Goal: Task Accomplishment & Management: Manage account settings

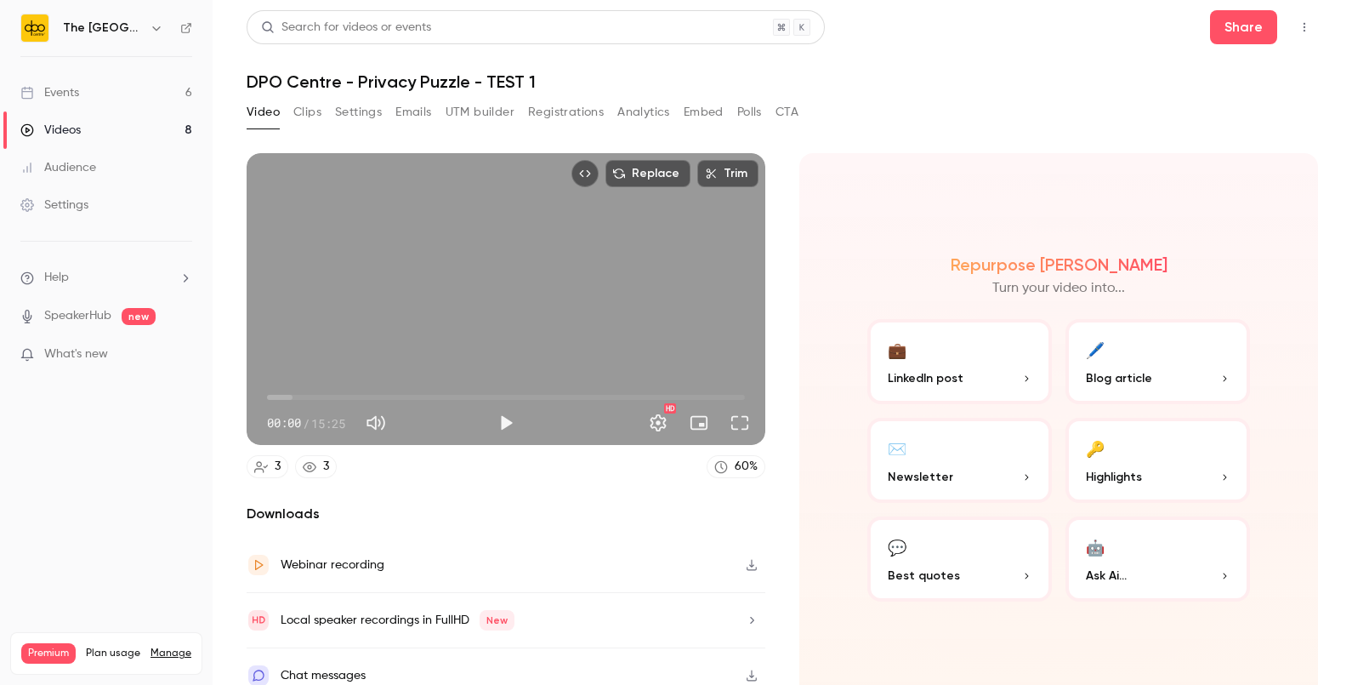
click at [143, 89] on link "Events 6" at bounding box center [106, 92] width 213 height 37
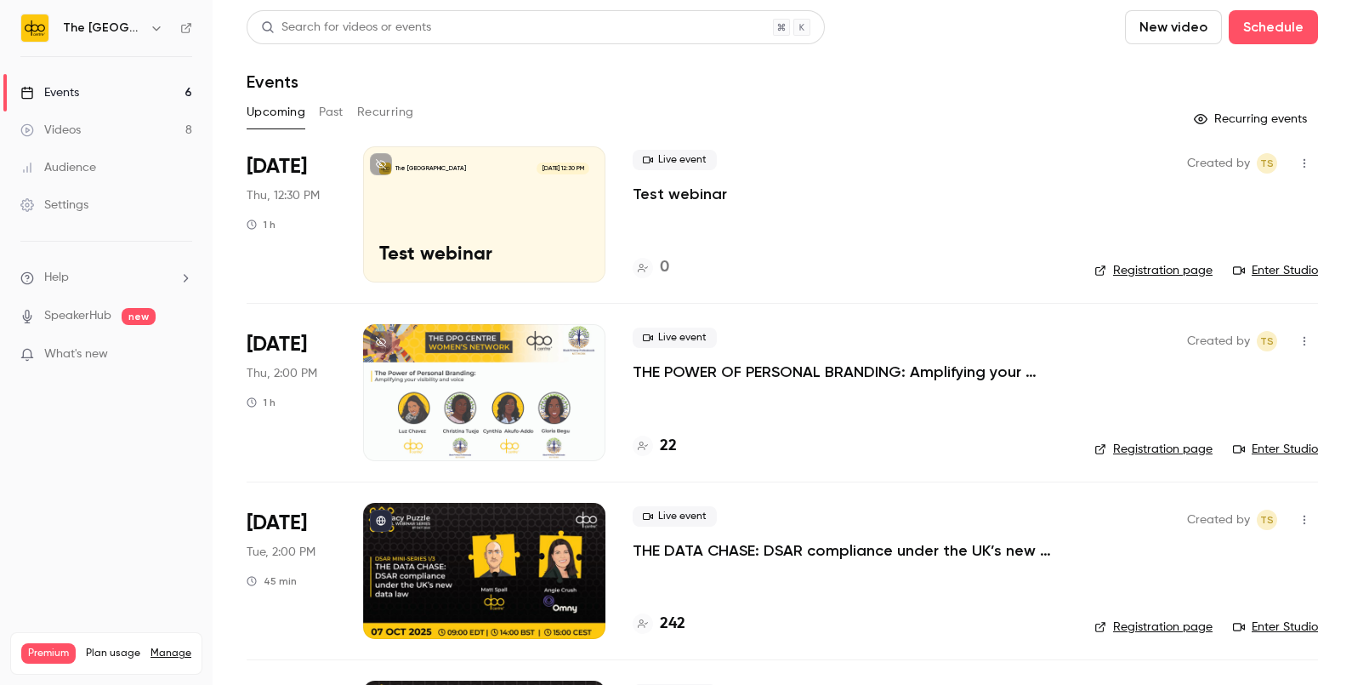
click at [578, 185] on div "The DPO Centre Sep 25, 12:30 PM Test webinar" at bounding box center [484, 214] width 242 height 136
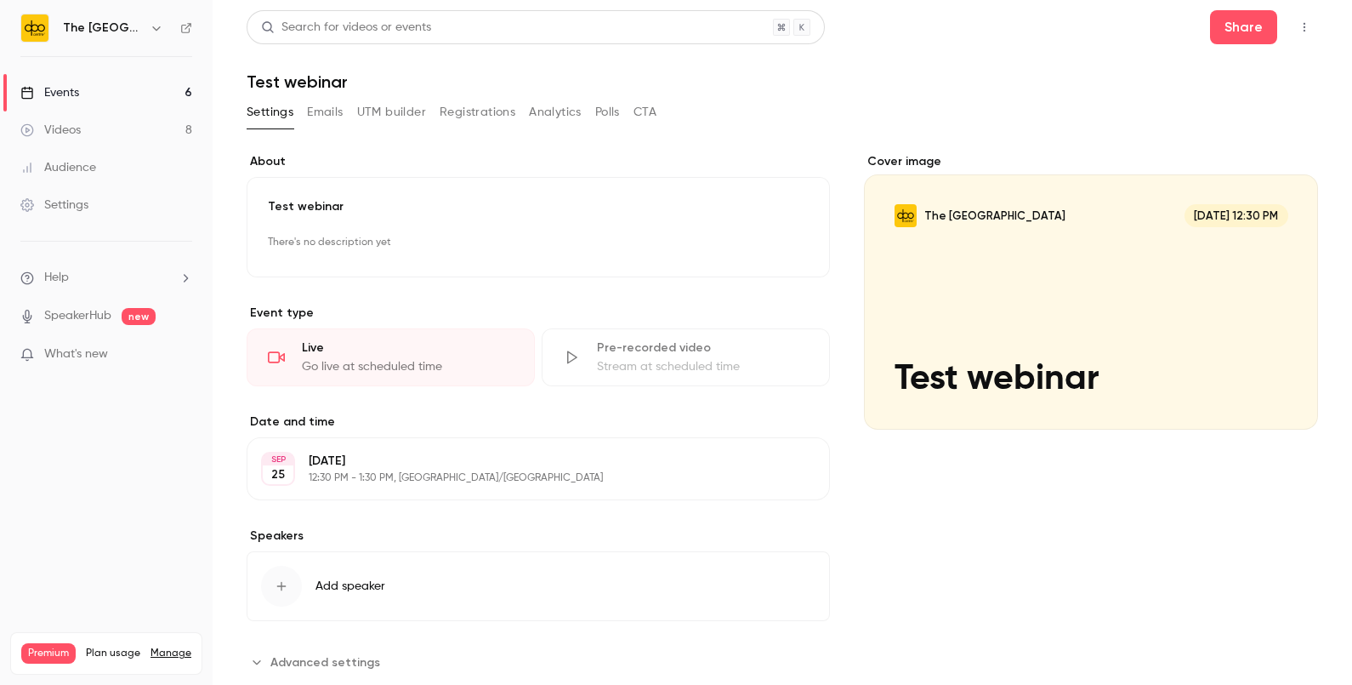
click at [412, 489] on div "SEP 25 Thursday, September 25 12:30 PM - 1:30 PM, Europe/London Edit" at bounding box center [538, 468] width 583 height 63
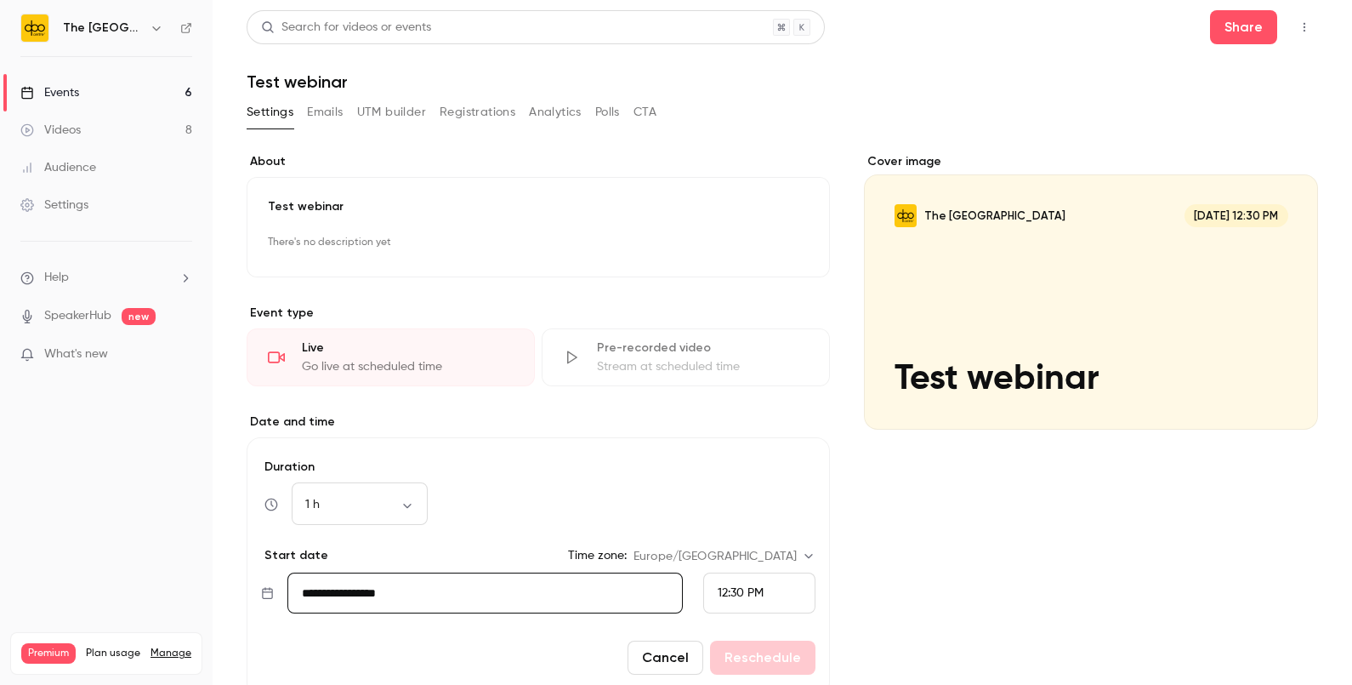
click at [468, 578] on input "**********" at bounding box center [484, 592] width 395 height 41
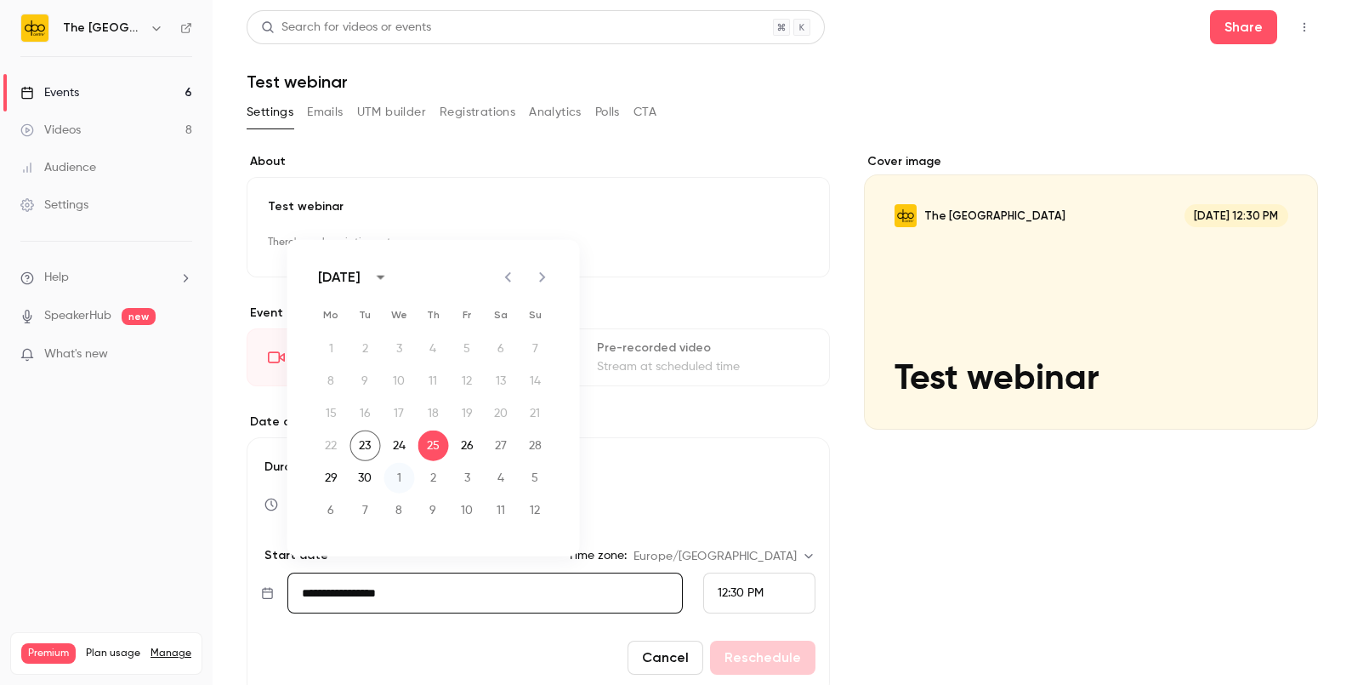
click at [395, 481] on button "1" at bounding box center [399, 478] width 31 height 31
type input "**********"
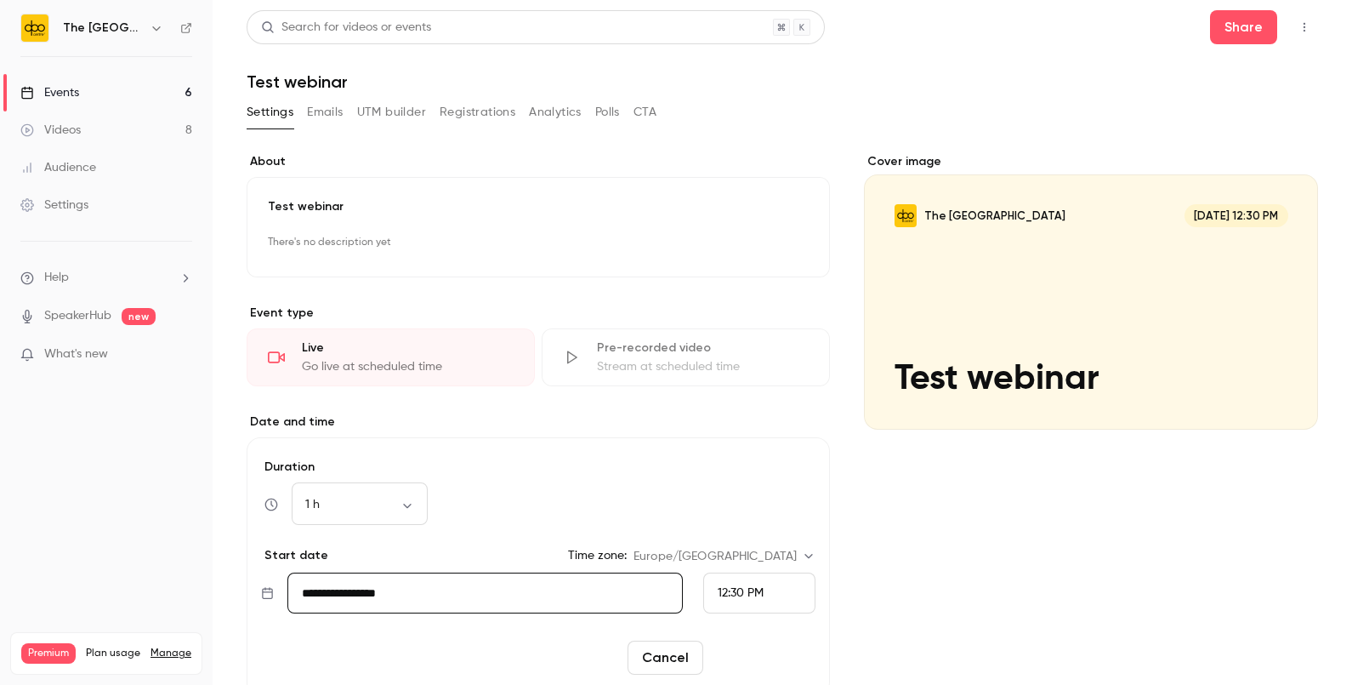
click at [726, 642] on button "Reschedule" at bounding box center [762, 657] width 105 height 34
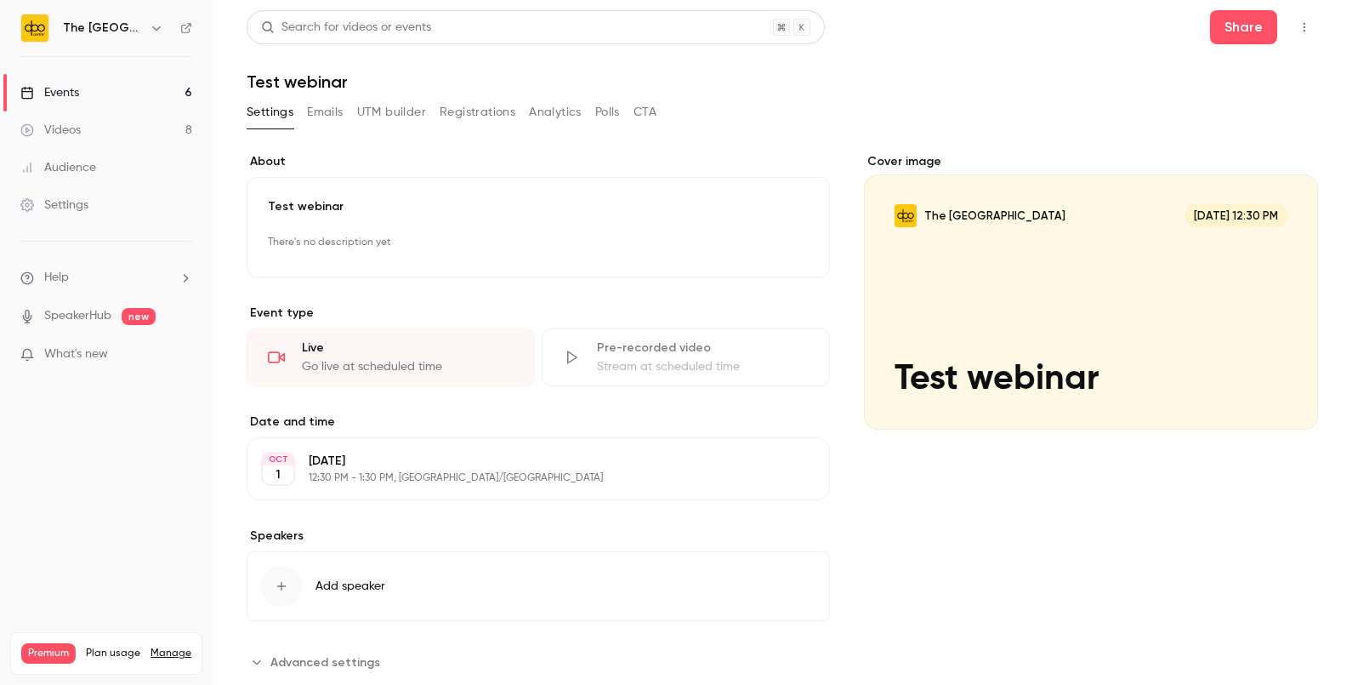
click at [1266, 17] on div "Share" at bounding box center [1264, 27] width 108 height 34
click at [1245, 14] on button "Share" at bounding box center [1243, 27] width 67 height 34
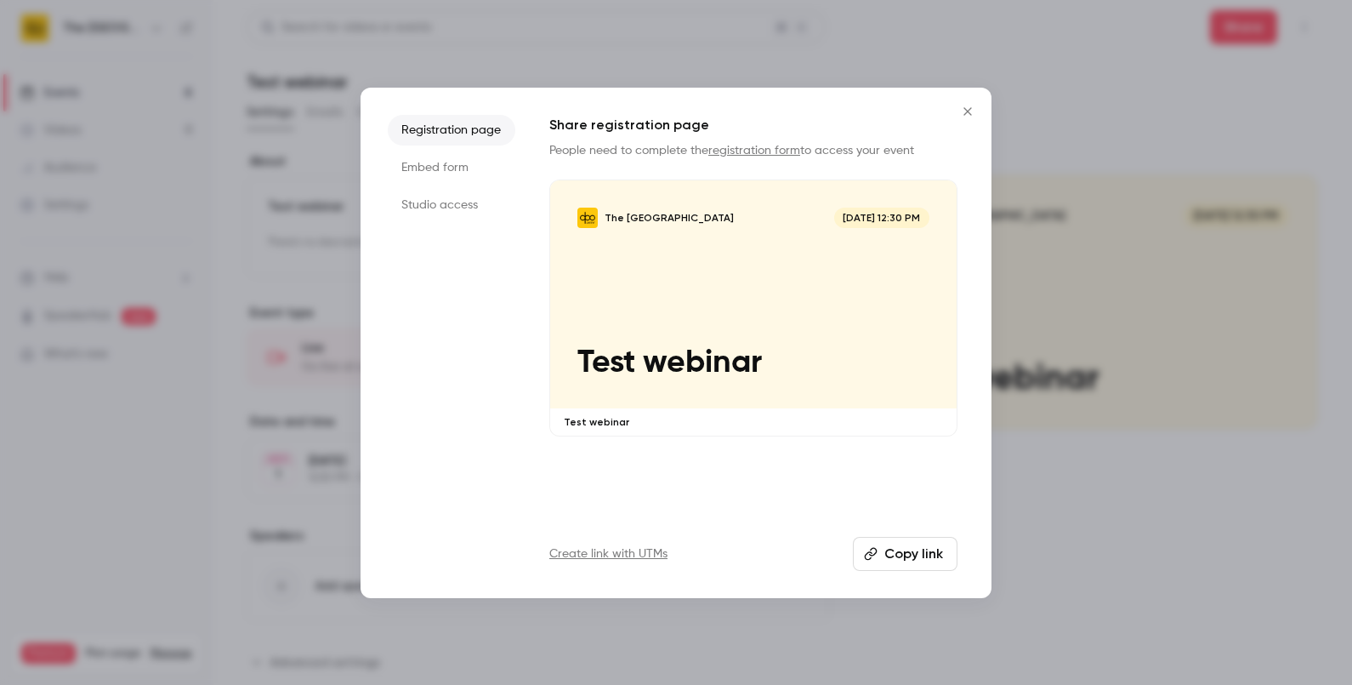
click at [446, 217] on li "Studio access" at bounding box center [452, 205] width 128 height 31
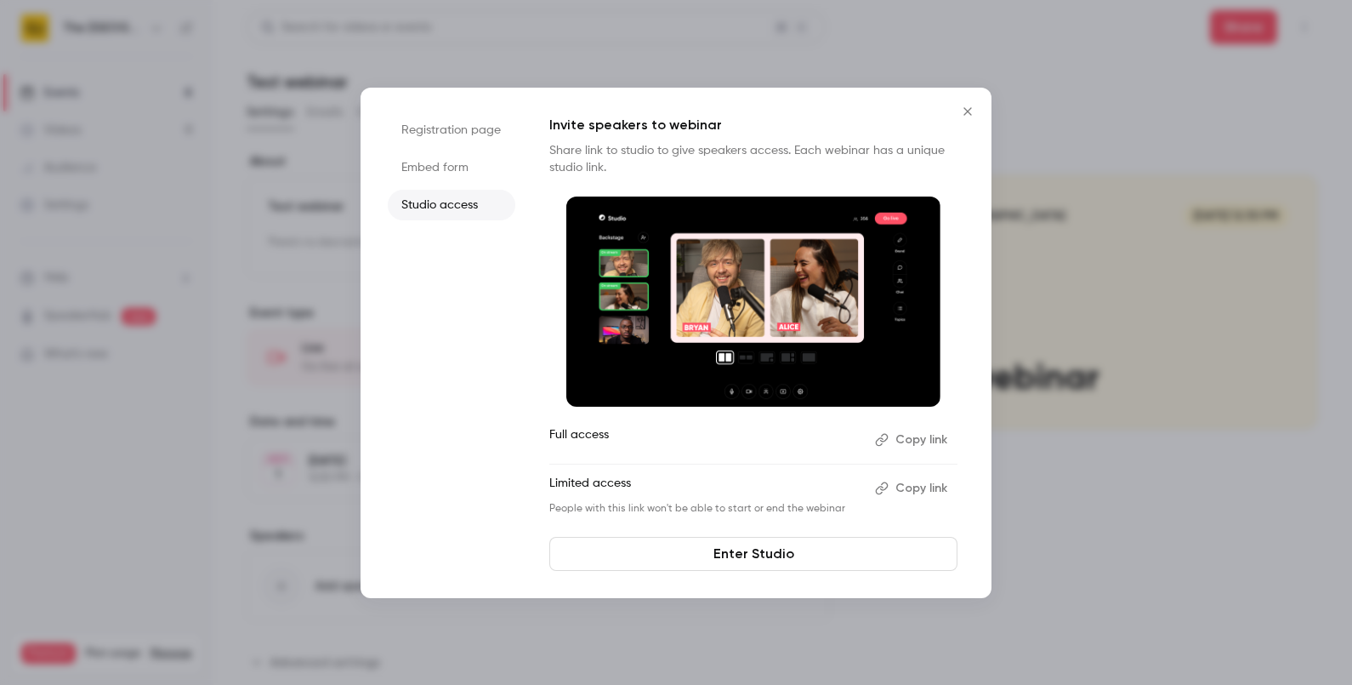
click at [903, 427] on button "Copy link" at bounding box center [912, 439] width 89 height 27
click at [907, 481] on button "Copy link" at bounding box center [912, 487] width 89 height 27
click at [973, 116] on icon "Close" at bounding box center [968, 112] width 20 height 14
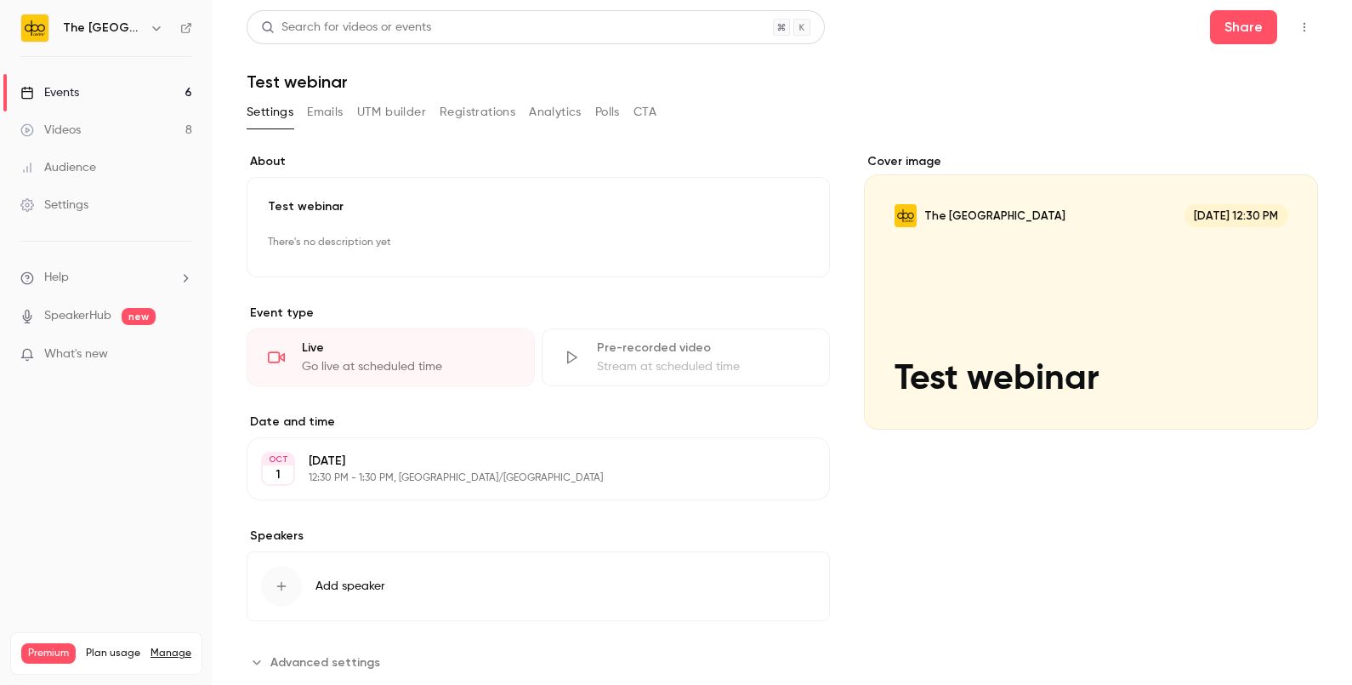
click at [122, 82] on link "Events 6" at bounding box center [106, 92] width 213 height 37
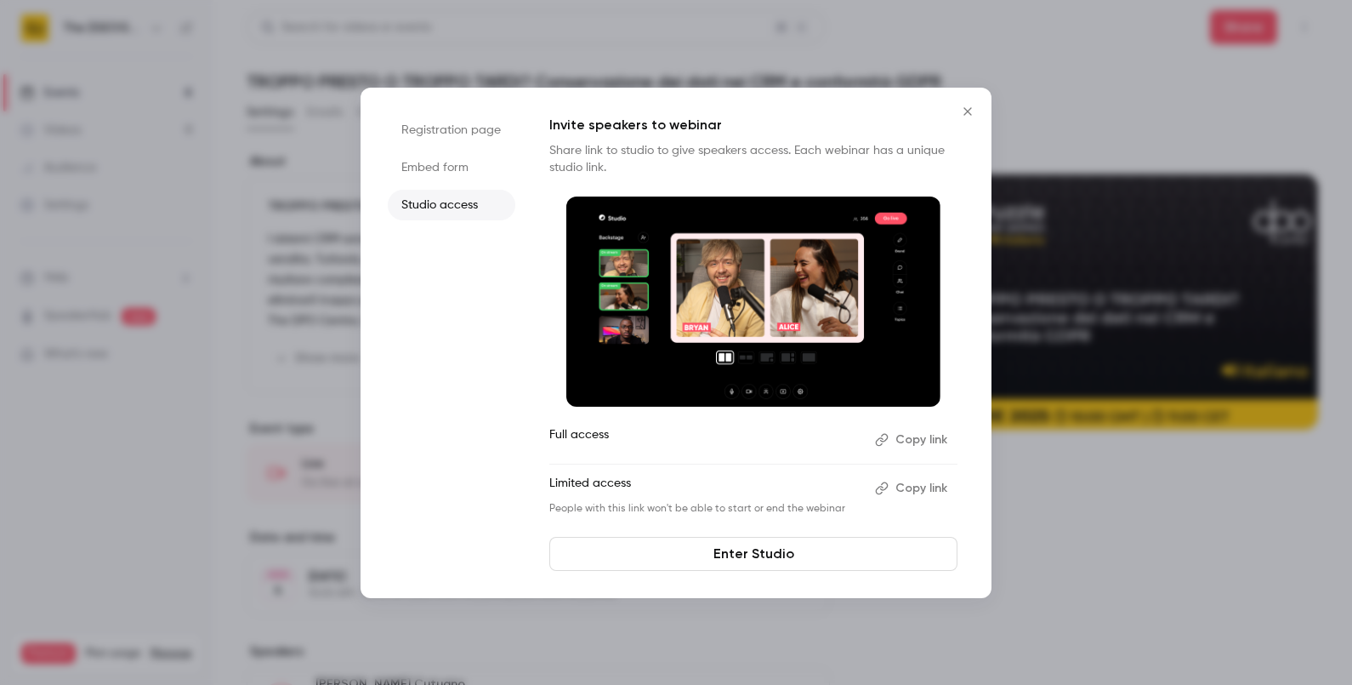
click at [907, 488] on button "Copy link" at bounding box center [912, 487] width 89 height 27
click at [962, 113] on icon "Close" at bounding box center [968, 112] width 20 height 14
